Goal: Task Accomplishment & Management: Use online tool/utility

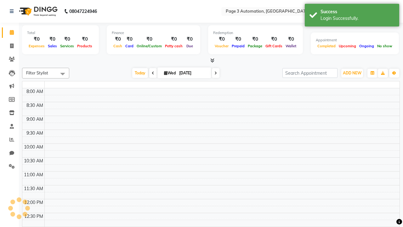
select select "en"
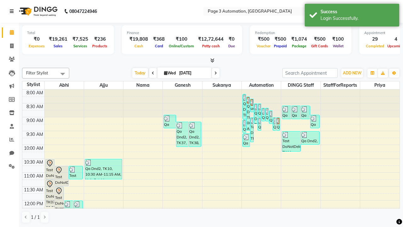
click at [13, 11] on icon at bounding box center [12, 11] width 4 height 4
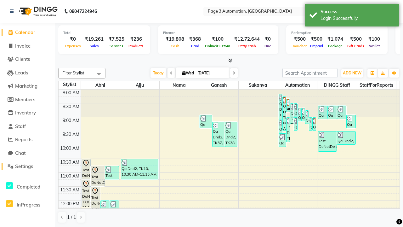
click at [27, 166] on span "Settings" at bounding box center [24, 166] width 18 height 6
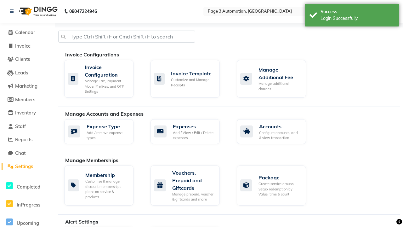
select select "2: 15"
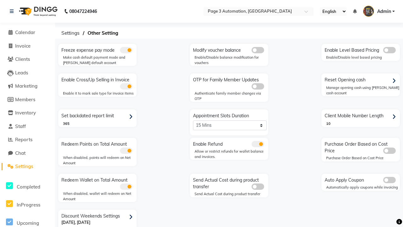
scroll to position [13, 0]
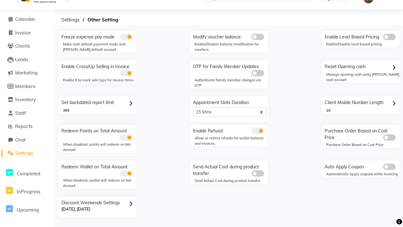
click at [258, 131] on span at bounding box center [258, 131] width 13 height 6
click at [252, 132] on input "checkbox" at bounding box center [252, 132] width 0 height 0
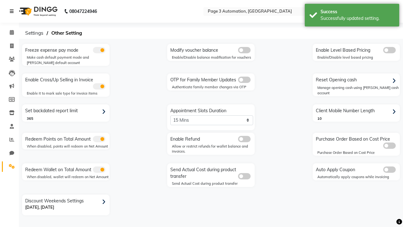
scroll to position [0, 0]
click at [9, 46] on span at bounding box center [11, 46] width 11 height 7
select select "2774"
select select "service"
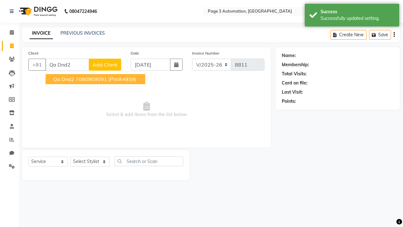
click at [96, 79] on ngb-highlight "7090909091" at bounding box center [91, 79] width 31 height 6
type input "7090909091"
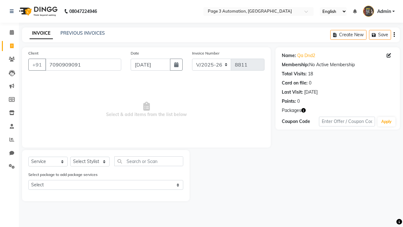
select select "71342"
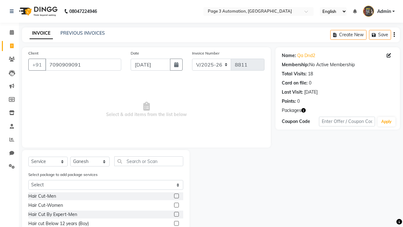
scroll to position [47, 0]
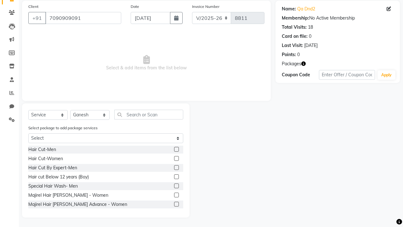
click at [176, 186] on label at bounding box center [176, 185] width 5 height 5
click at [176, 186] on input "checkbox" at bounding box center [176, 186] width 4 height 4
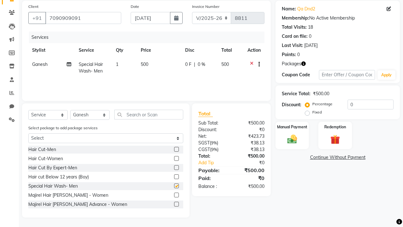
checkbox input "false"
click at [292, 127] on label "Manual Payment" at bounding box center [292, 126] width 31 height 6
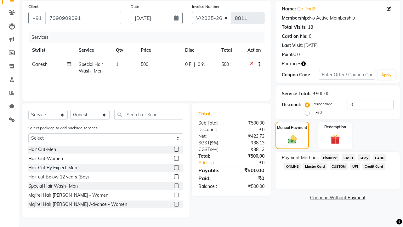
click at [348, 157] on span "CASH" at bounding box center [349, 157] width 14 height 7
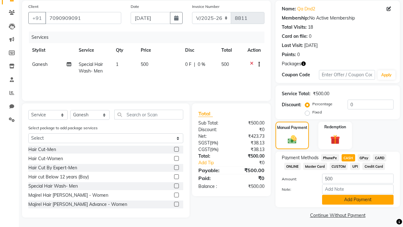
click at [358, 199] on button "Add Payment" at bounding box center [357, 200] width 71 height 10
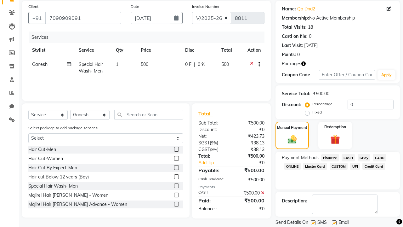
click at [313, 222] on label at bounding box center [313, 222] width 5 height 5
click at [313, 222] on input "checkbox" at bounding box center [313, 223] width 4 height 4
checkbox input "false"
click at [334, 222] on label at bounding box center [334, 222] width 5 height 5
click at [334, 222] on input "checkbox" at bounding box center [334, 223] width 4 height 4
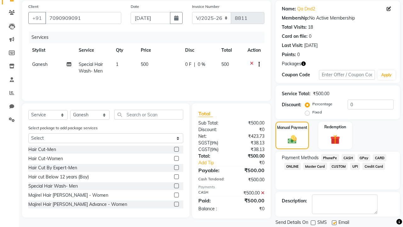
checkbox input "false"
